Goal: Task Accomplishment & Management: Complete application form

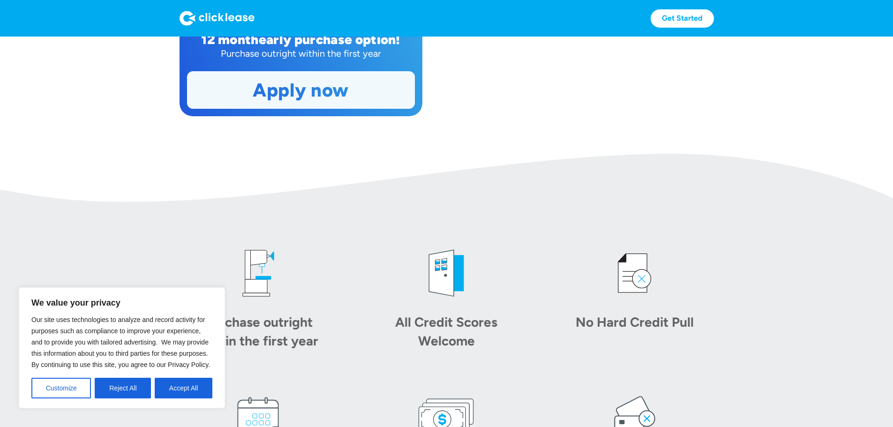
scroll to position [281, 0]
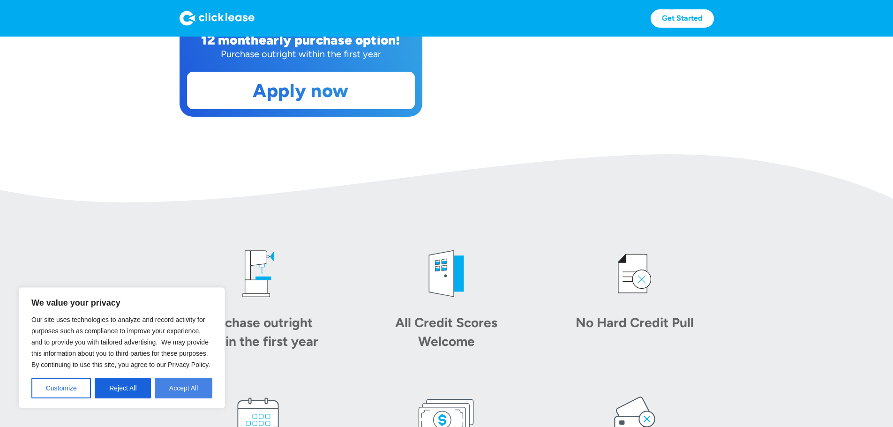
click at [194, 383] on button "Accept All" at bounding box center [184, 388] width 58 height 21
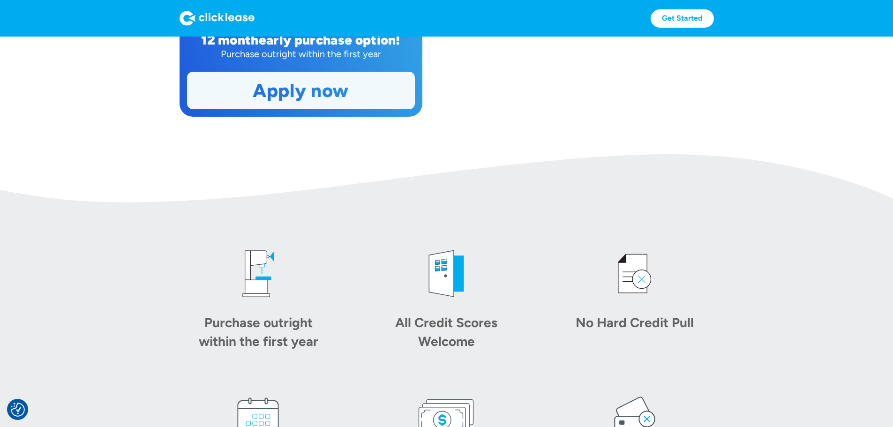
click at [268, 109] on link "Apply now" at bounding box center [301, 90] width 227 height 37
